Goal: Check status: Check status

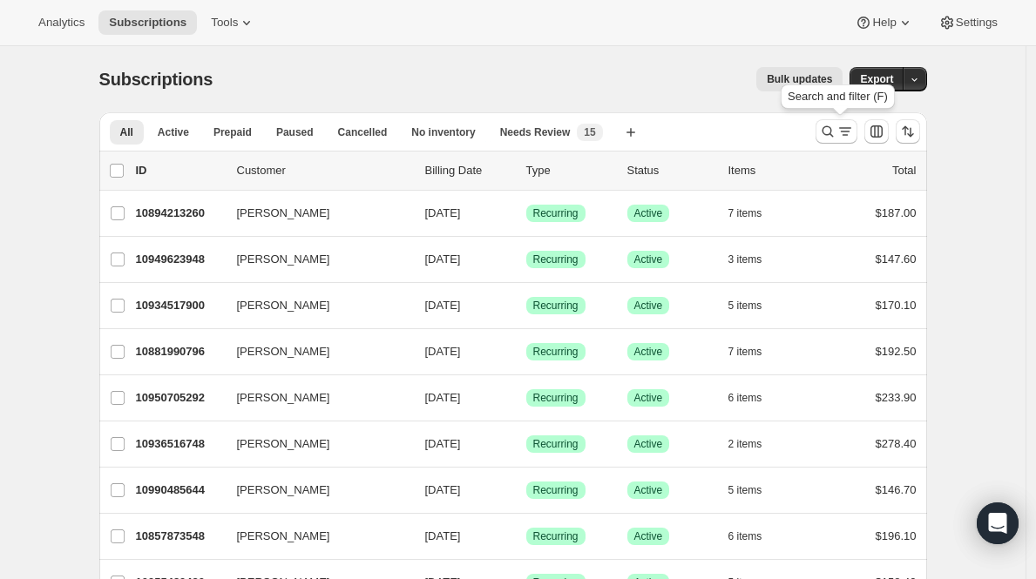
click at [824, 128] on icon "Search and filter results" at bounding box center [827, 131] width 17 height 17
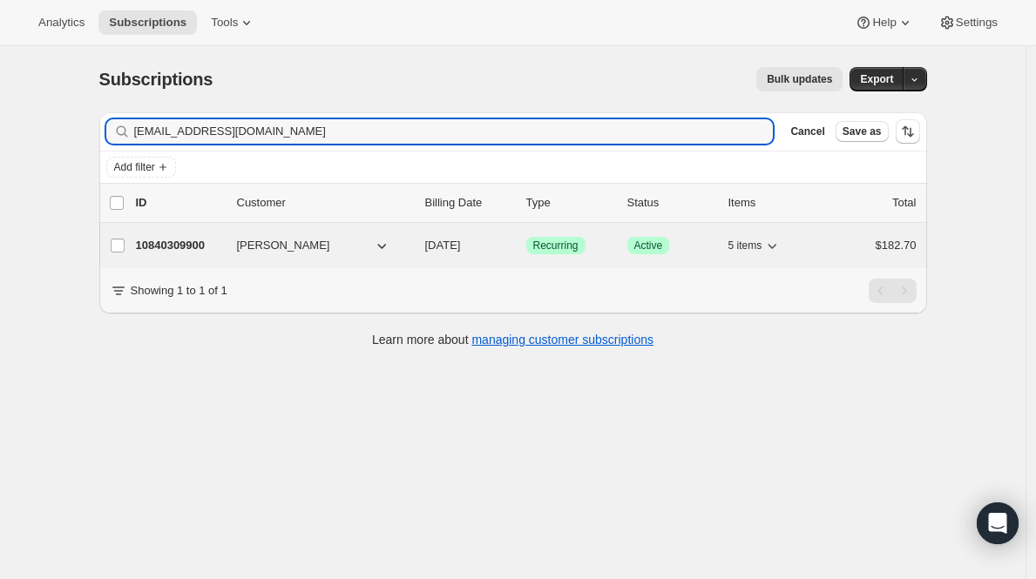
type input "[EMAIL_ADDRESS][DOMAIN_NAME]"
click at [183, 250] on p "10840309900" at bounding box center [179, 245] width 87 height 17
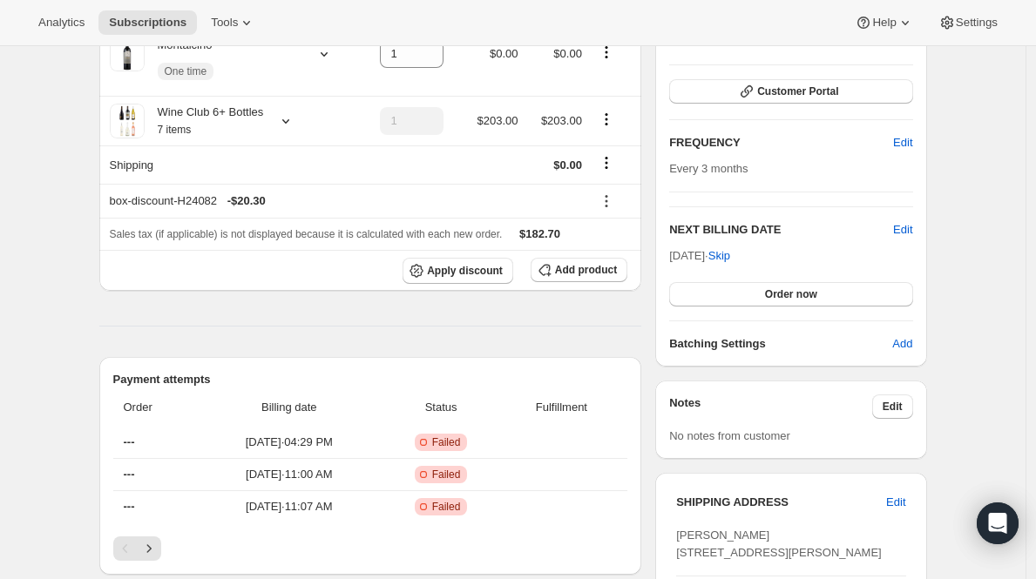
scroll to position [245, 0]
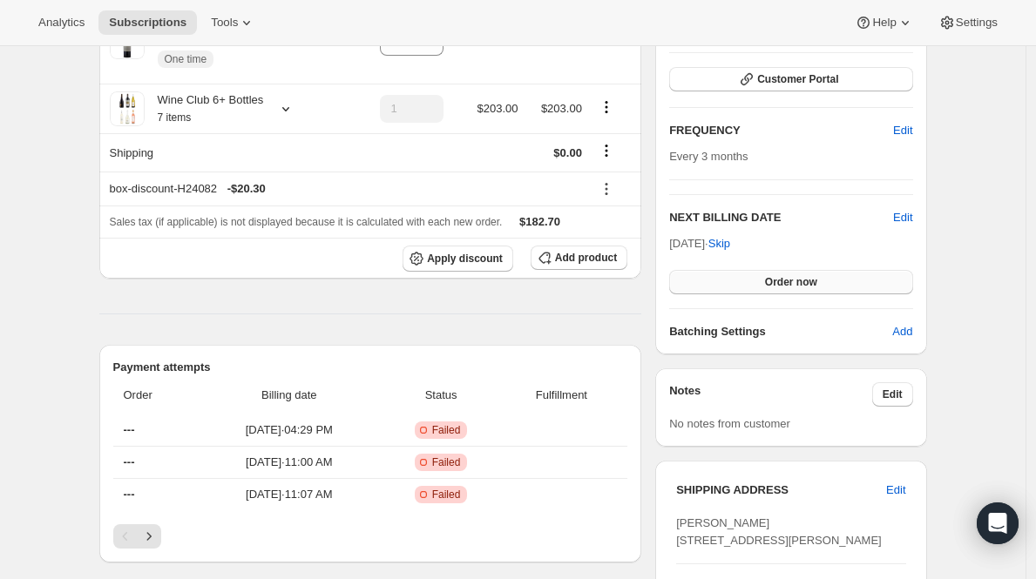
click at [803, 282] on span "Order now" at bounding box center [791, 282] width 52 height 14
click at [803, 282] on span "Click to confirm" at bounding box center [790, 282] width 79 height 14
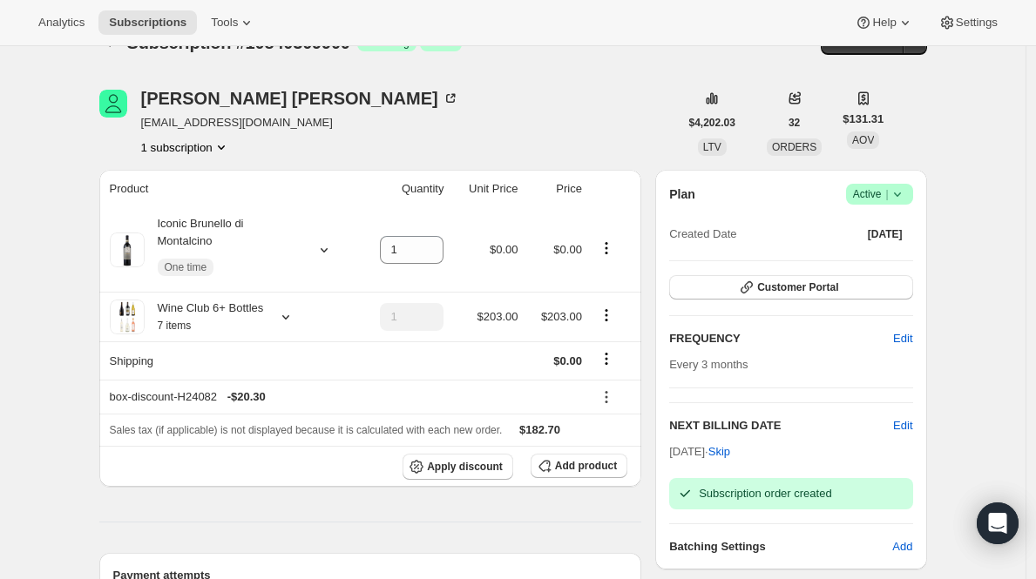
scroll to position [31, 0]
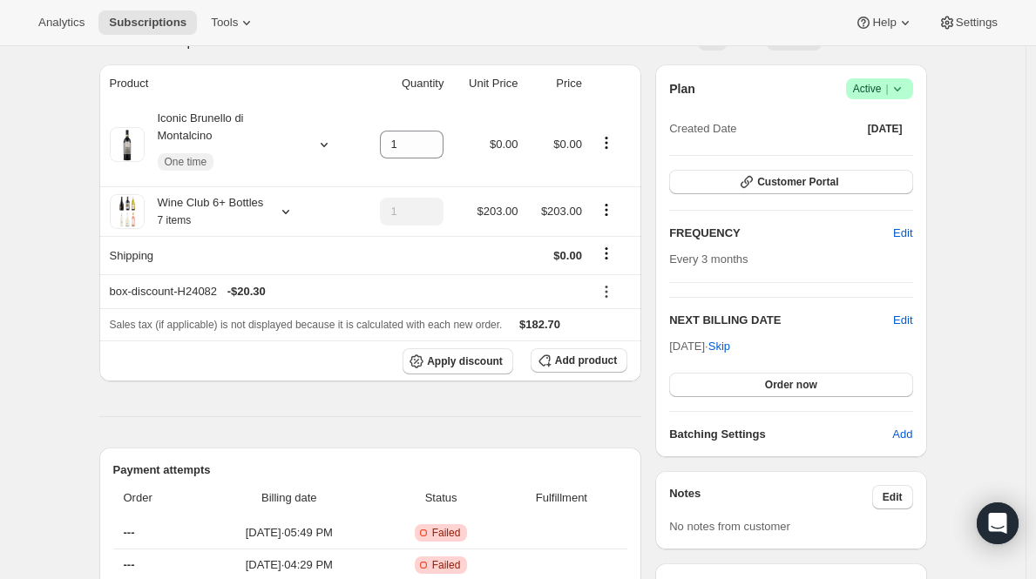
scroll to position [250, 0]
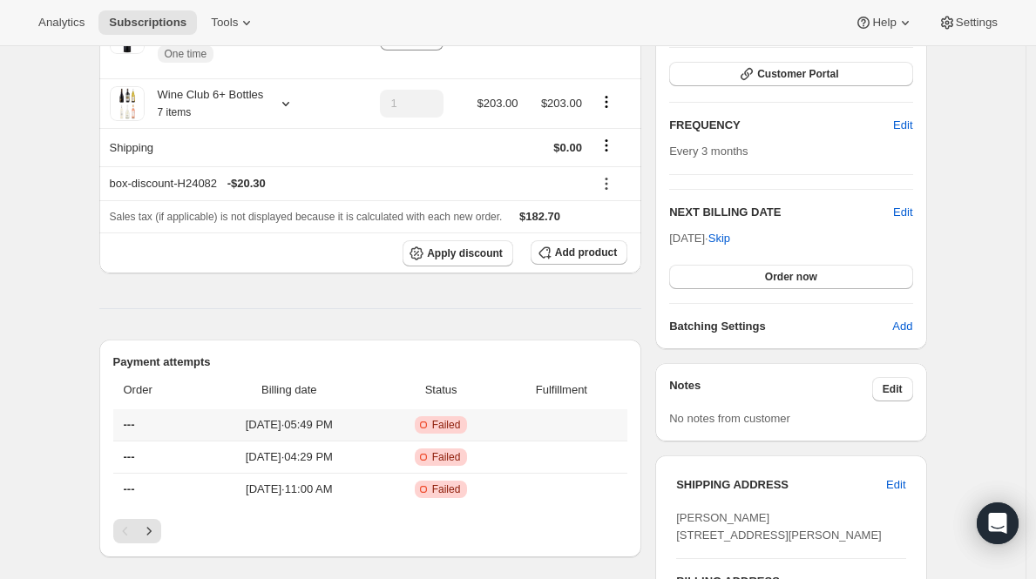
click at [333, 427] on span "[DATE] · 05:49 PM" at bounding box center [289, 424] width 174 height 17
click at [461, 423] on span "Failed" at bounding box center [446, 425] width 29 height 14
